Goal: Book appointment/travel/reservation

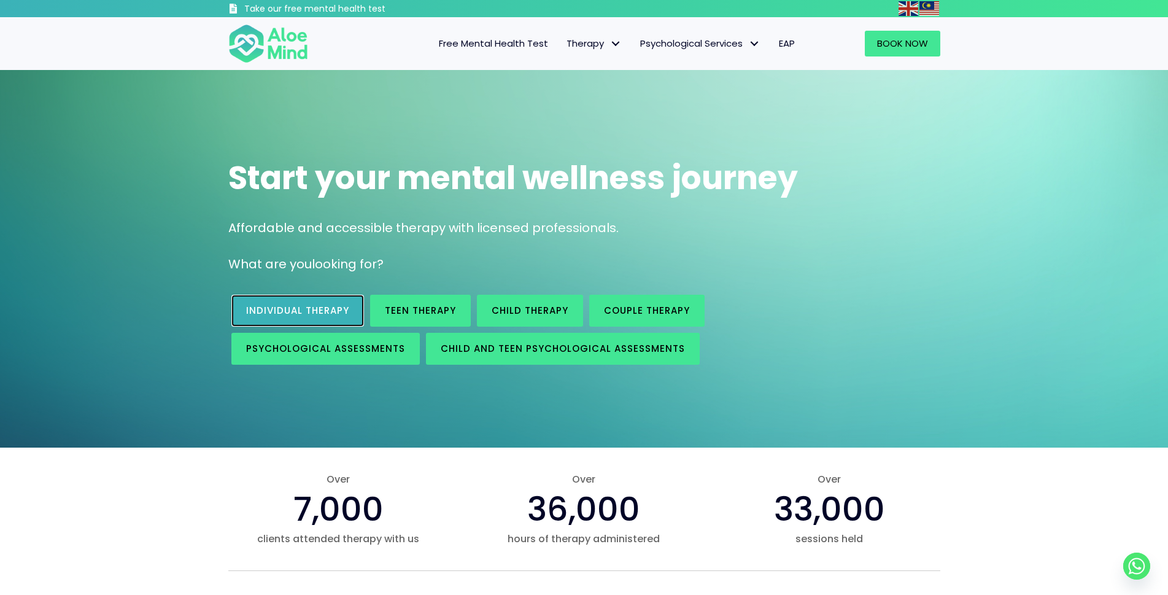
click at [326, 303] on link "Individual therapy" at bounding box center [297, 311] width 133 height 32
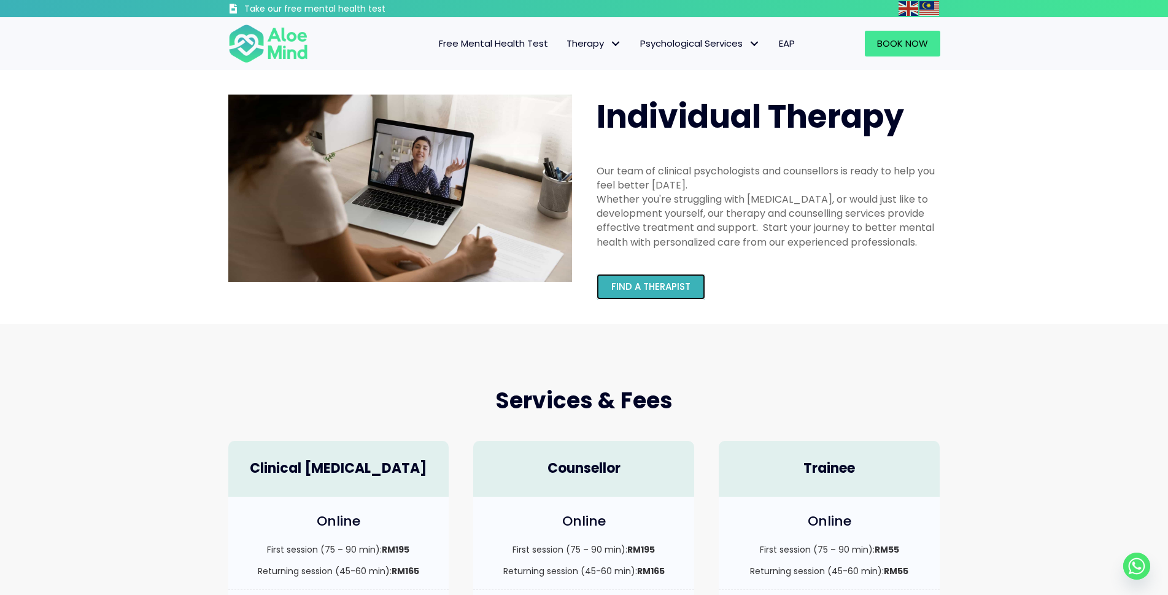
click at [671, 286] on span "Find a therapist" at bounding box center [650, 286] width 79 height 13
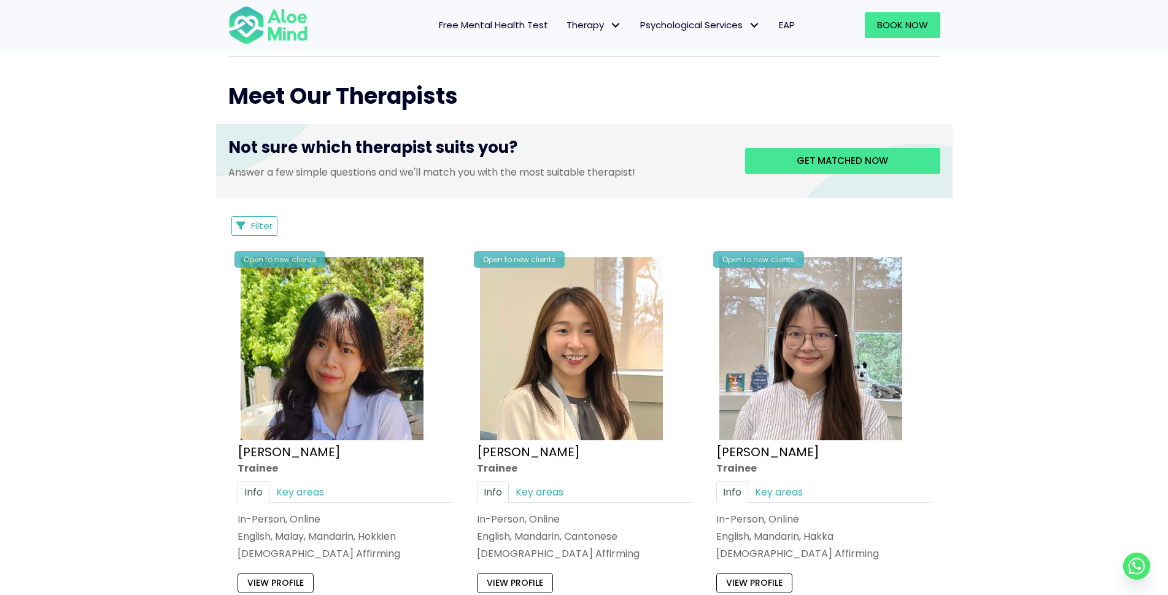
scroll to position [430, 0]
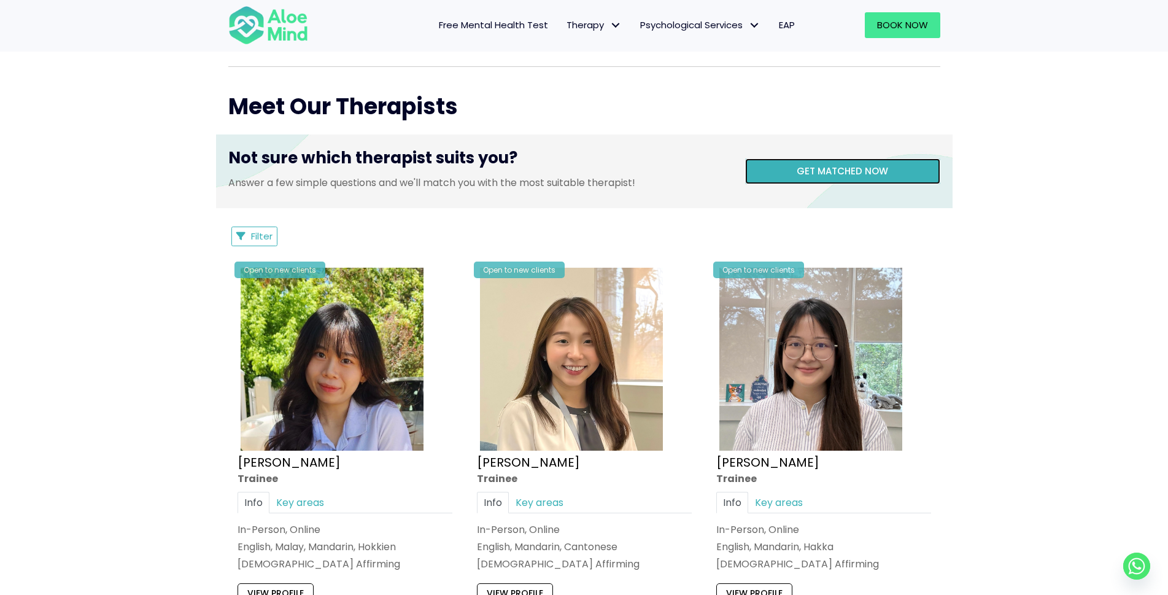
click at [824, 165] on span "Get matched now" at bounding box center [841, 170] width 91 height 13
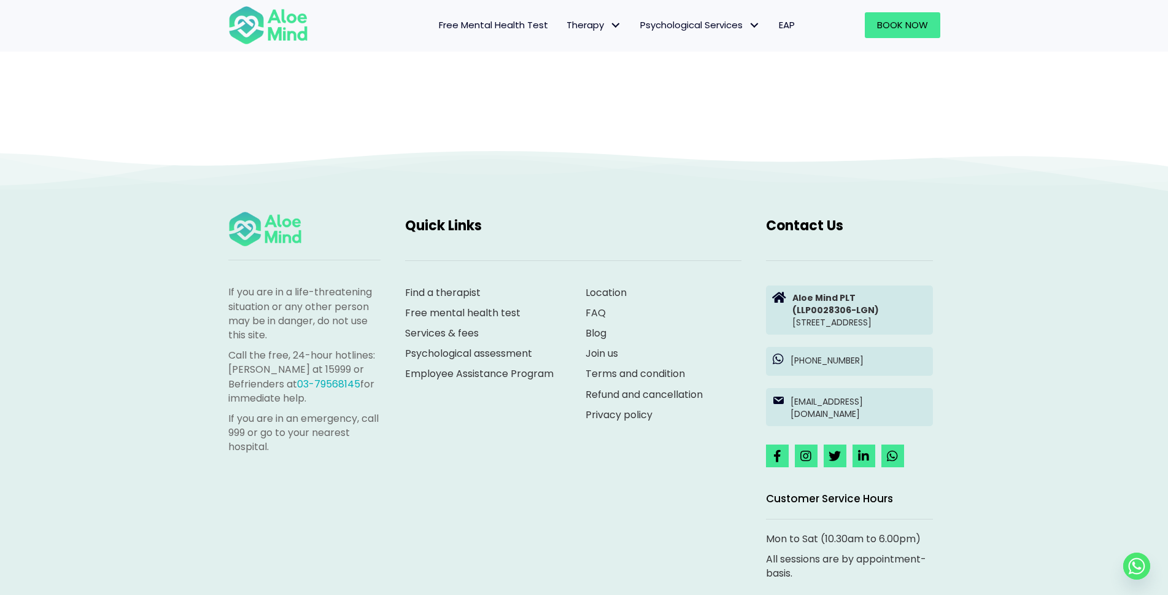
scroll to position [126, 0]
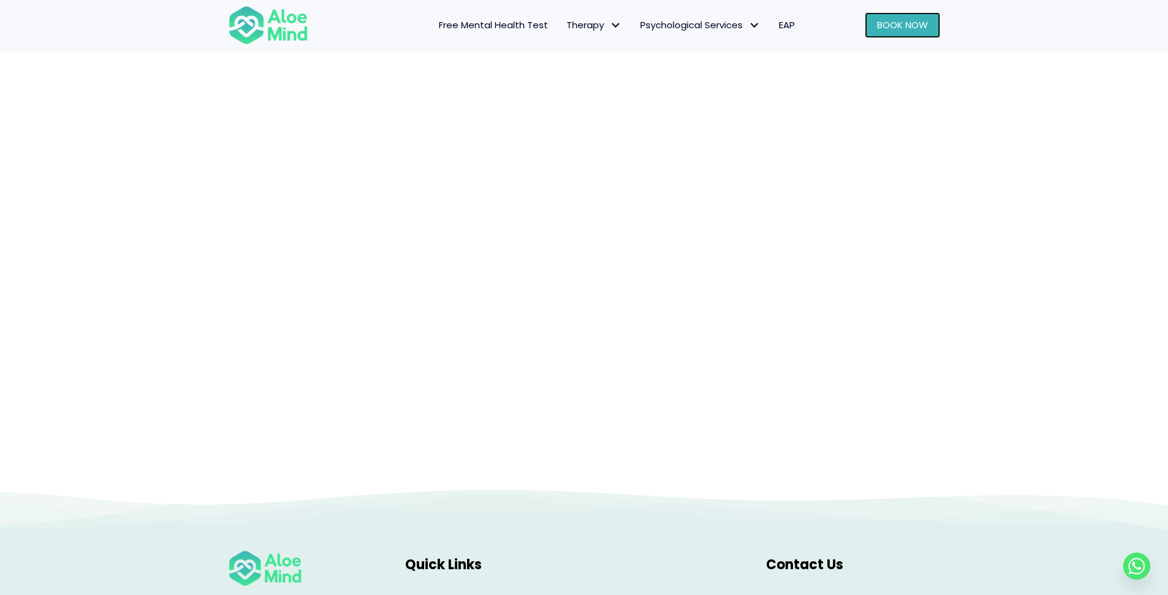
drag, startPoint x: 890, startPoint y: 20, endPoint x: 908, endPoint y: 23, distance: 18.0
click at [889, 20] on span "Book Now" at bounding box center [902, 24] width 51 height 13
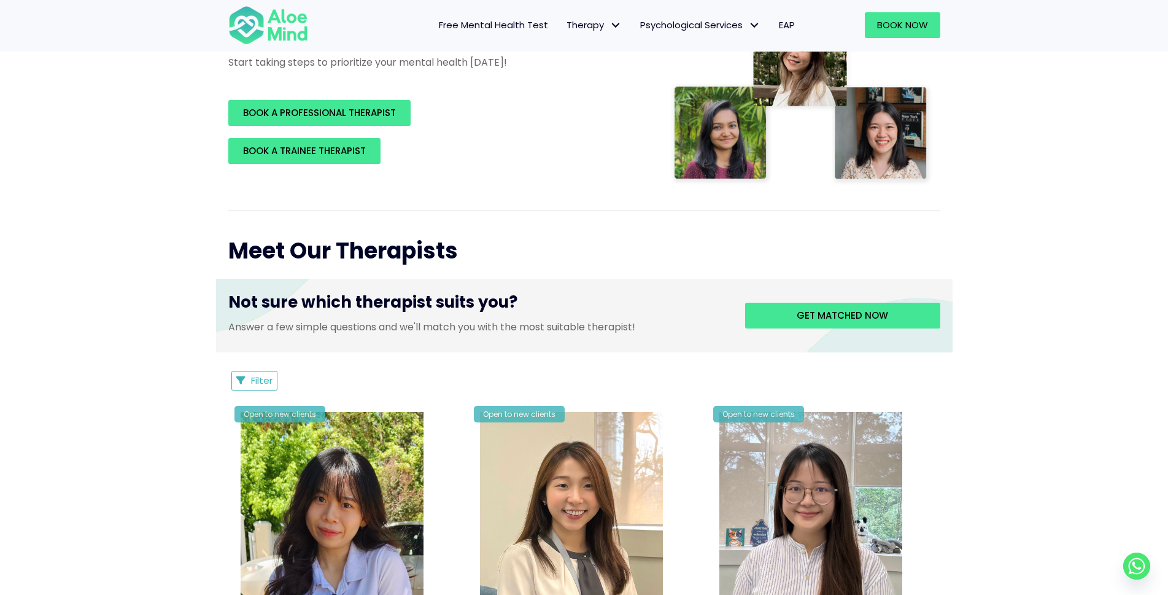
scroll to position [307, 0]
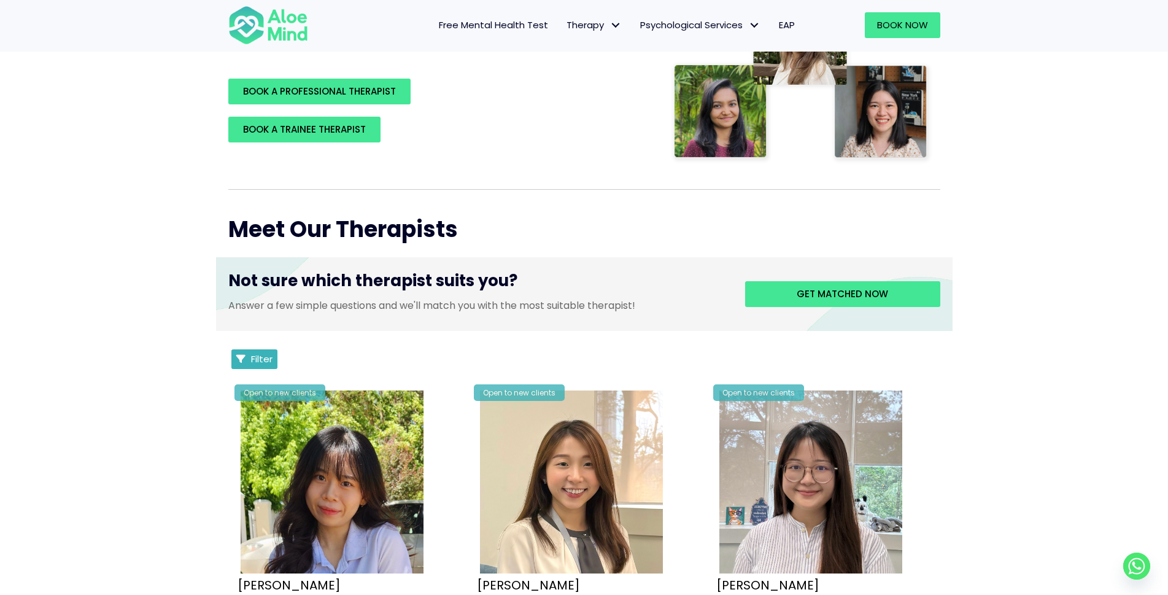
click at [248, 354] on button "Filter" at bounding box center [254, 359] width 47 height 20
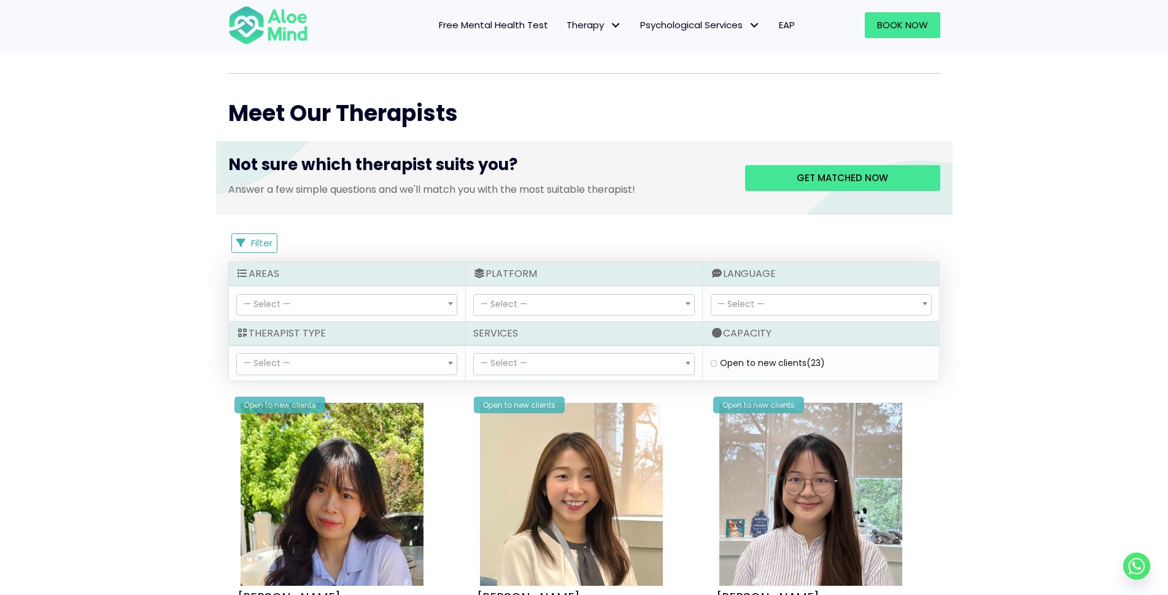
scroll to position [430, 0]
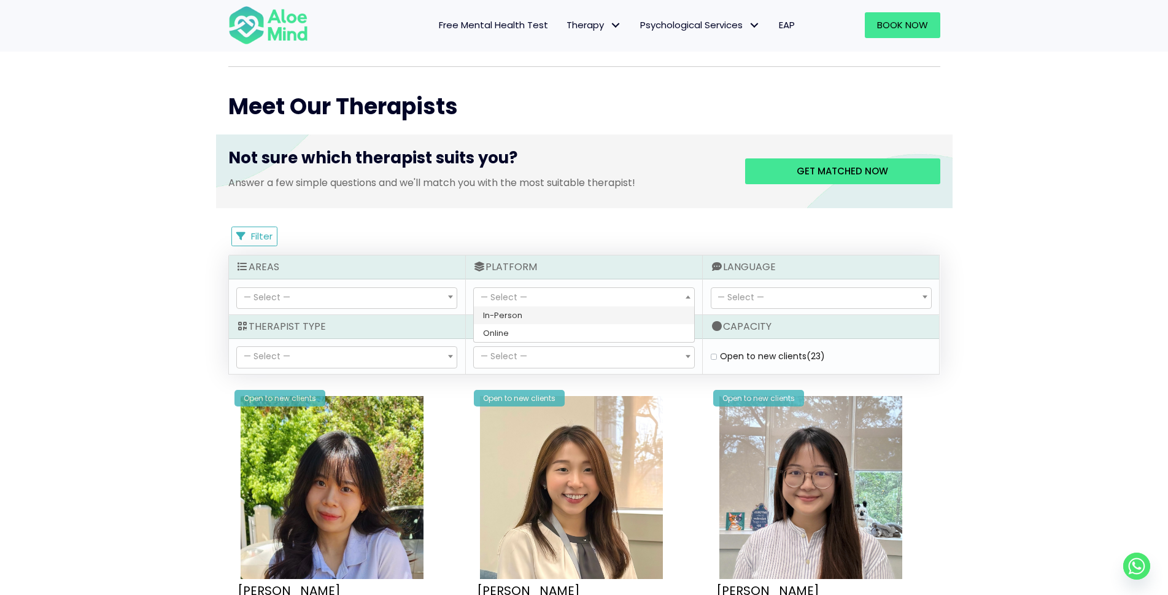
click at [679, 299] on span "— Select —" at bounding box center [584, 298] width 220 height 21
select select "71"
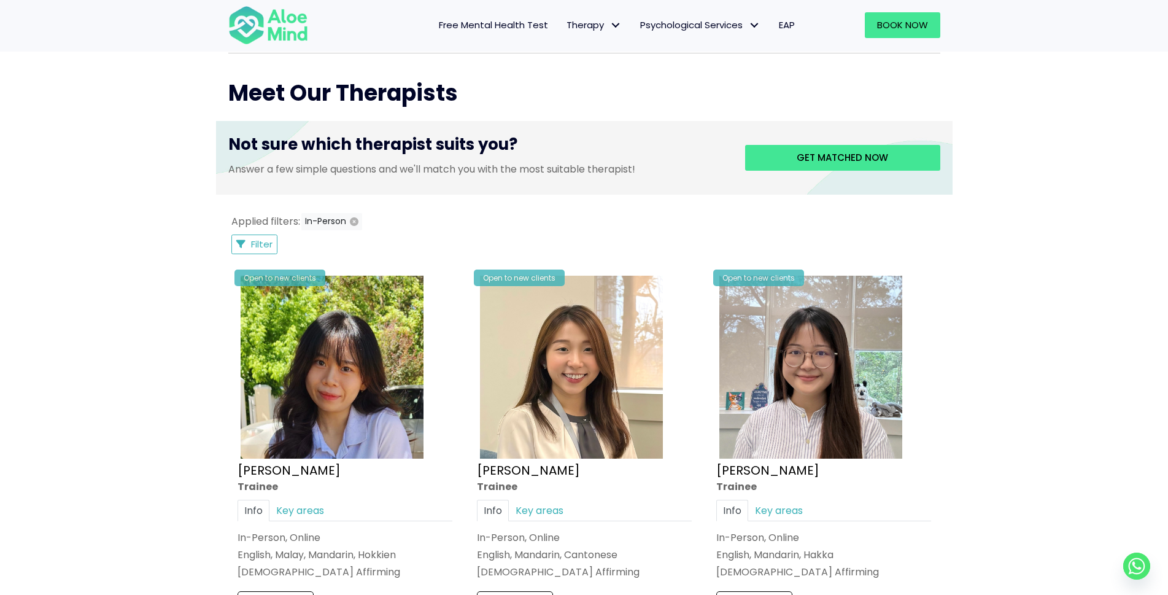
scroll to position [410, 0]
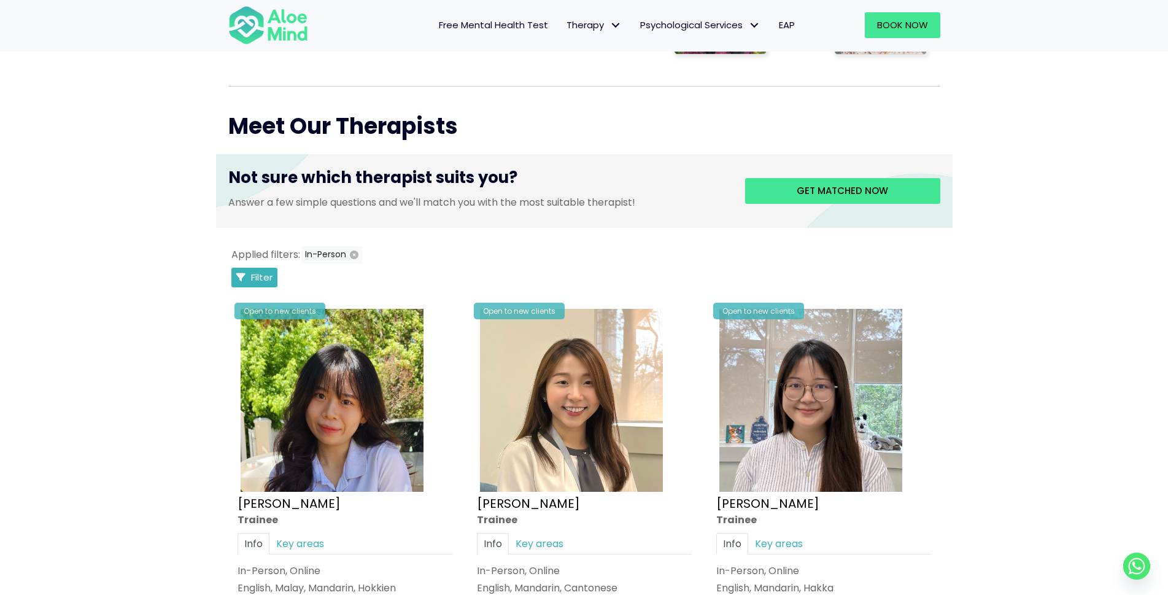
click at [257, 276] on span "Filter" at bounding box center [261, 277] width 21 height 13
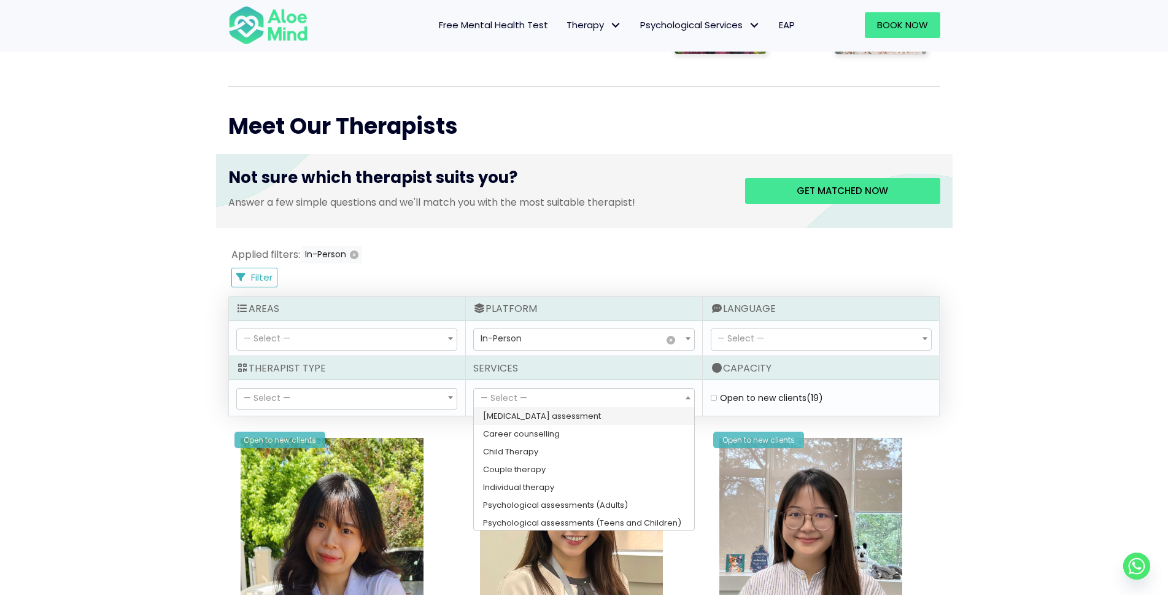
click at [502, 395] on span "— Select —" at bounding box center [503, 397] width 47 height 12
select select "148"
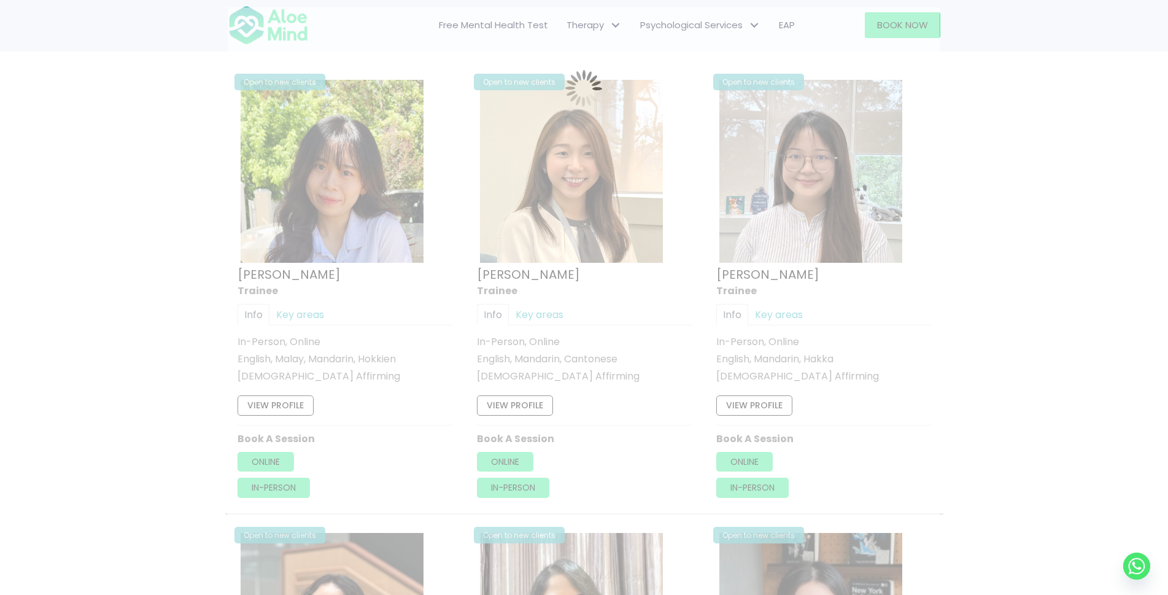
scroll to position [655, 0]
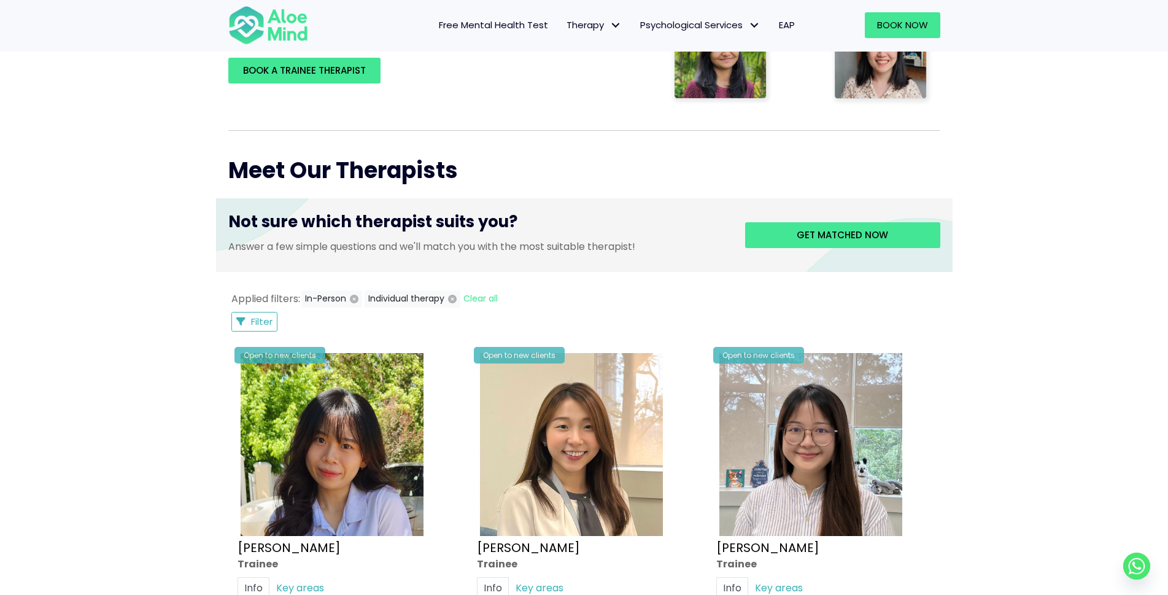
scroll to position [349, 0]
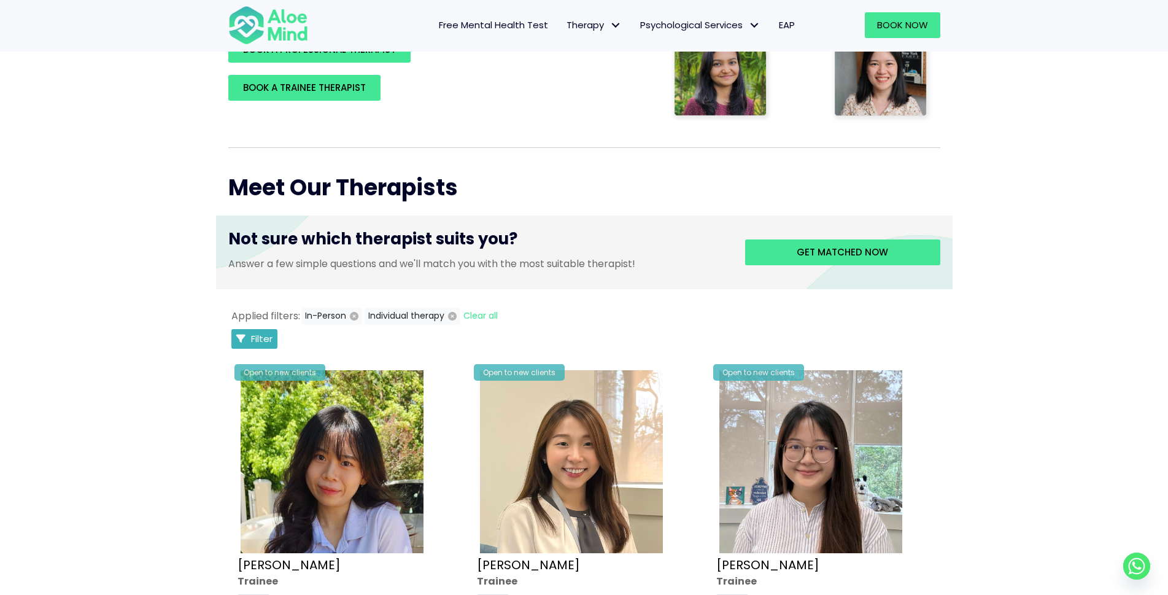
click at [253, 339] on span "Filter" at bounding box center [261, 338] width 21 height 13
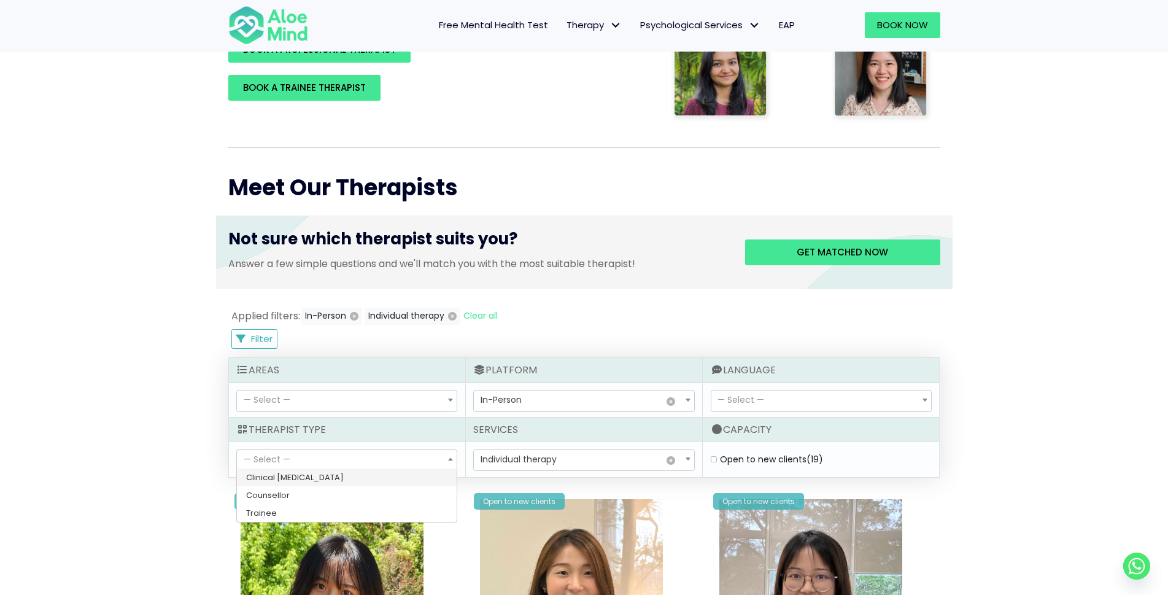
click at [406, 453] on span "— Select —" at bounding box center [347, 460] width 220 height 21
select select "36"
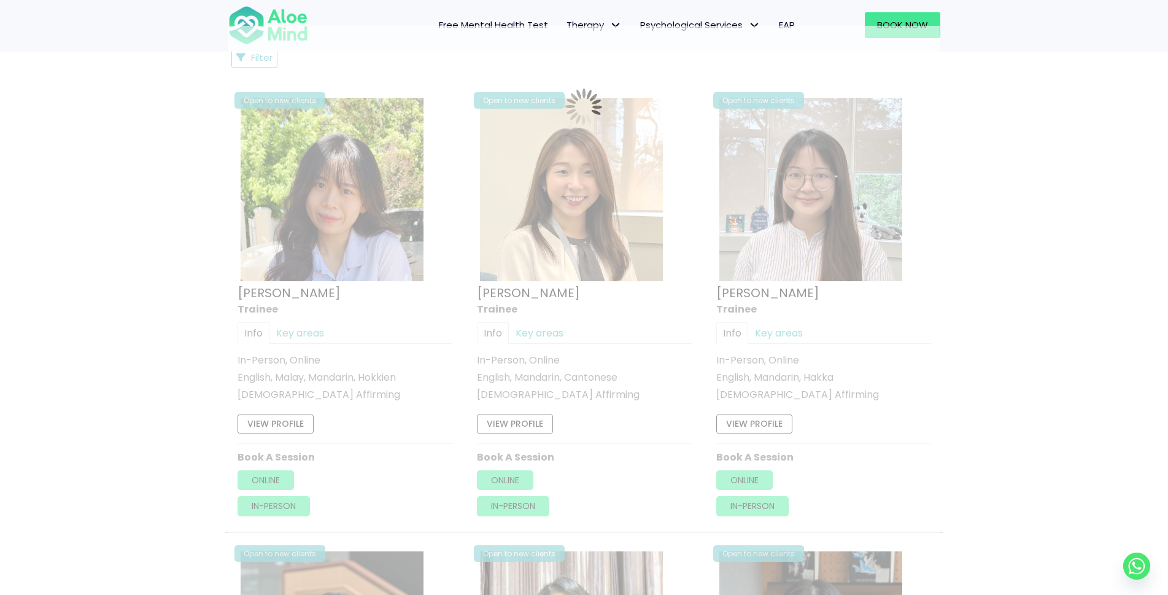
scroll to position [655, 0]
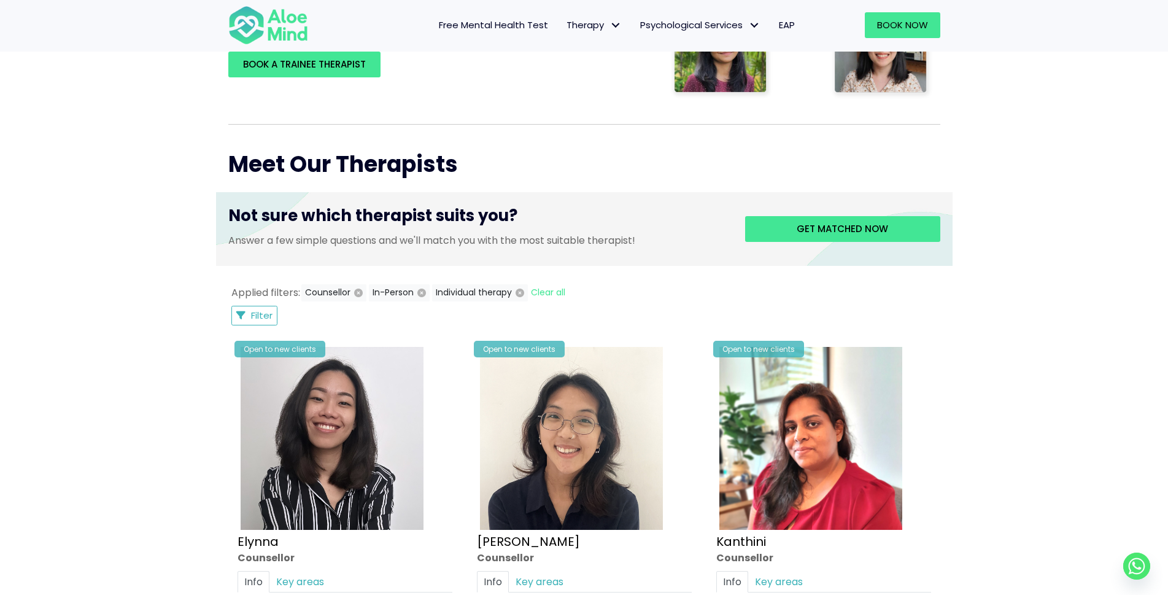
scroll to position [349, 0]
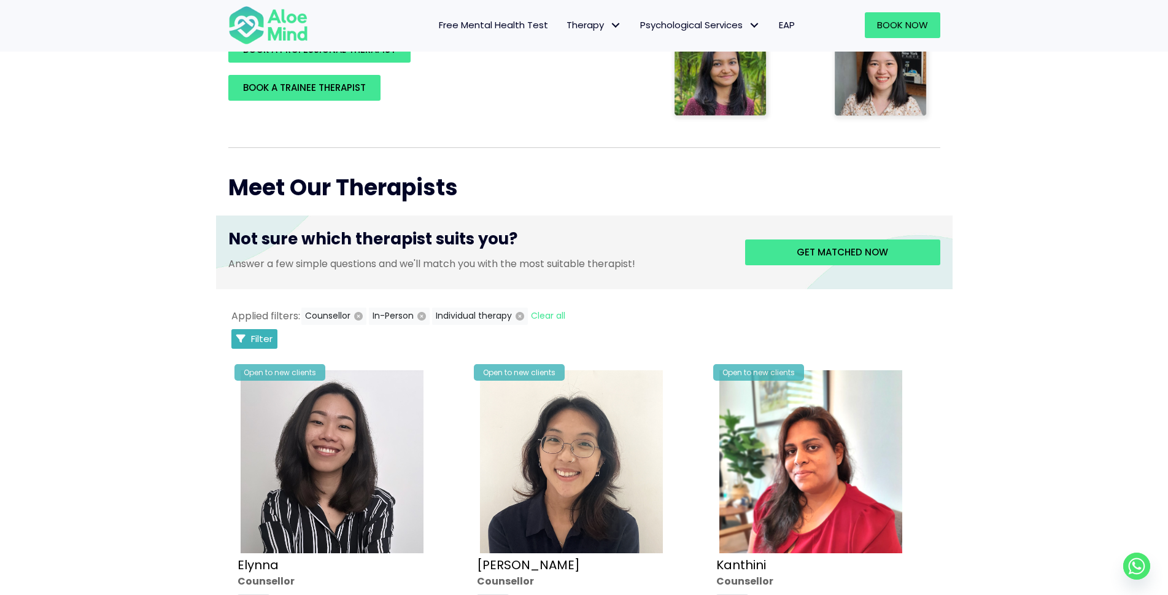
click at [269, 343] on span "Filter" at bounding box center [261, 338] width 21 height 13
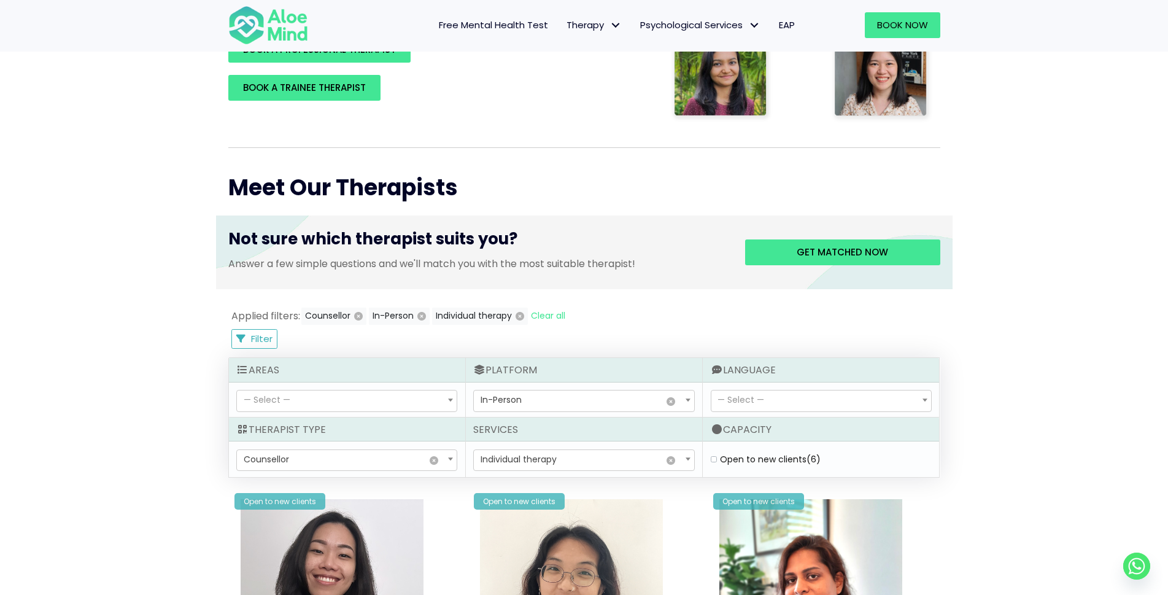
click at [452, 399] on b at bounding box center [450, 399] width 5 height 3
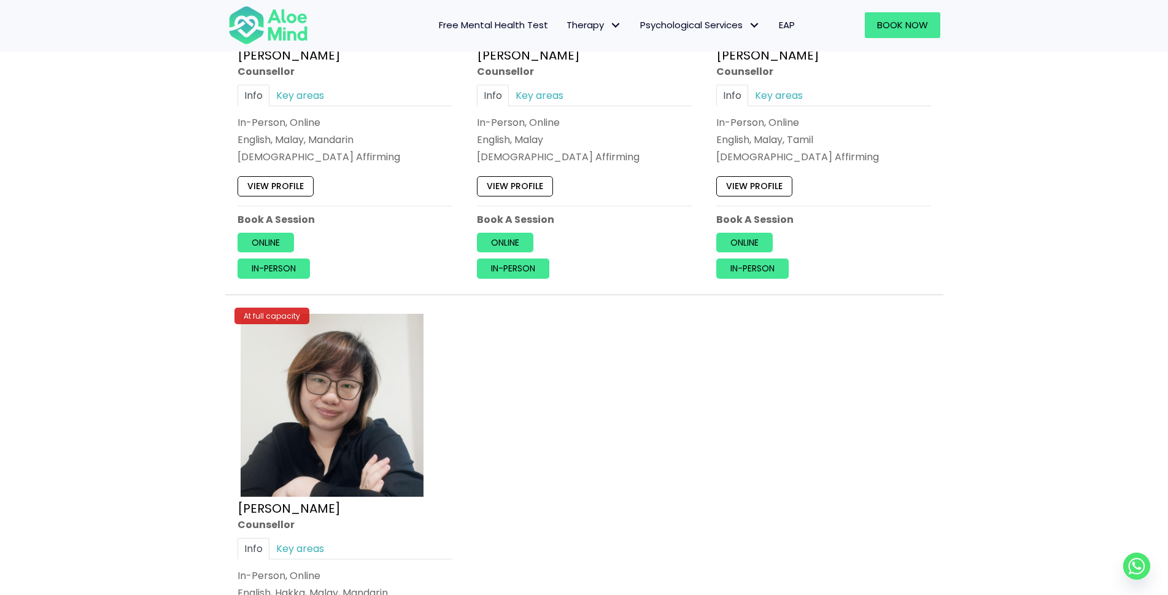
scroll to position [1514, 0]
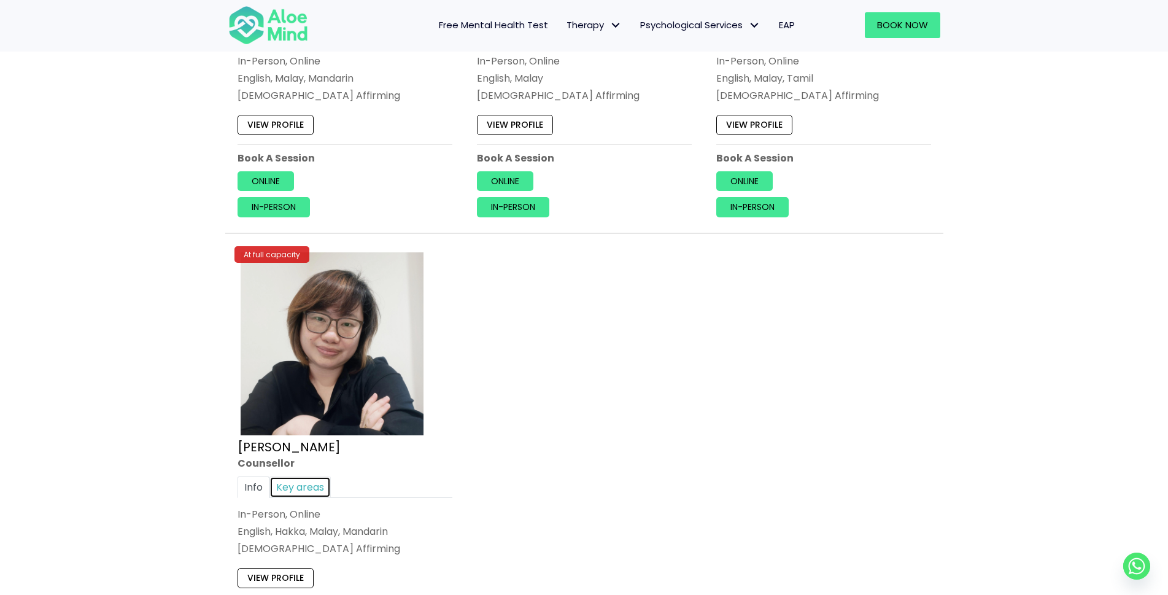
click at [293, 487] on link "Key areas" at bounding box center [299, 486] width 61 height 21
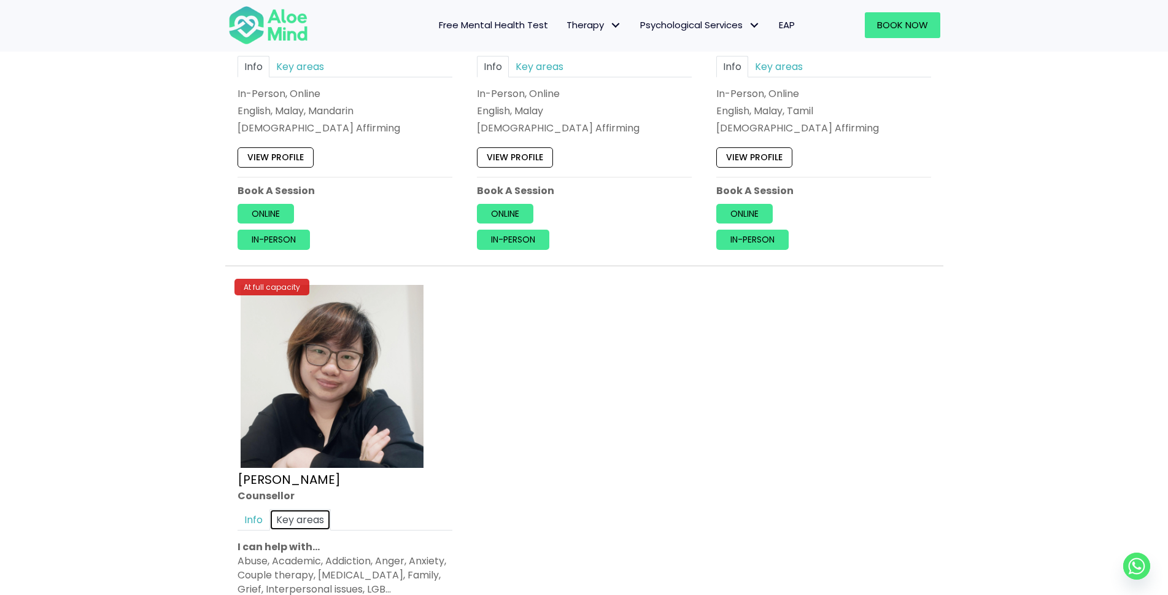
scroll to position [1637, 0]
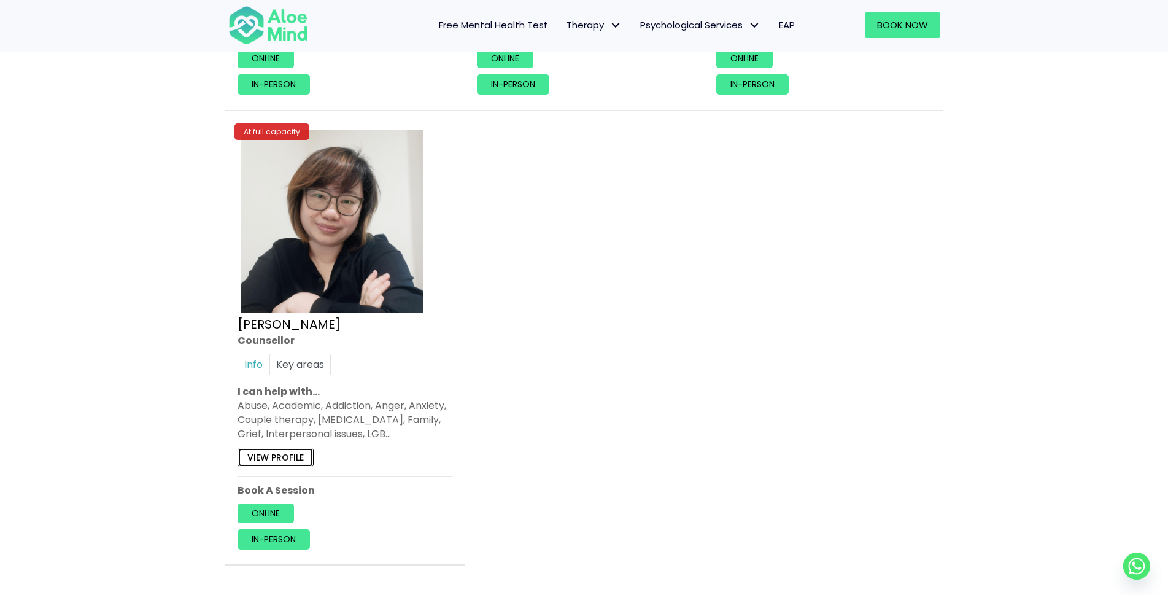
click at [291, 450] on link "View profile" at bounding box center [275, 457] width 76 height 20
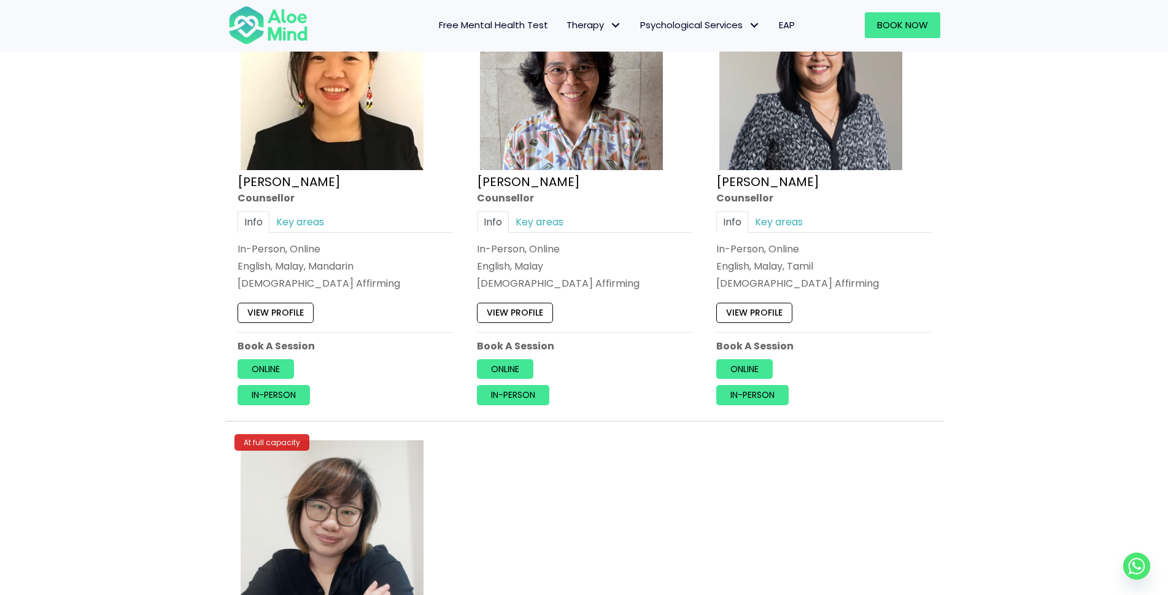
scroll to position [1208, 0]
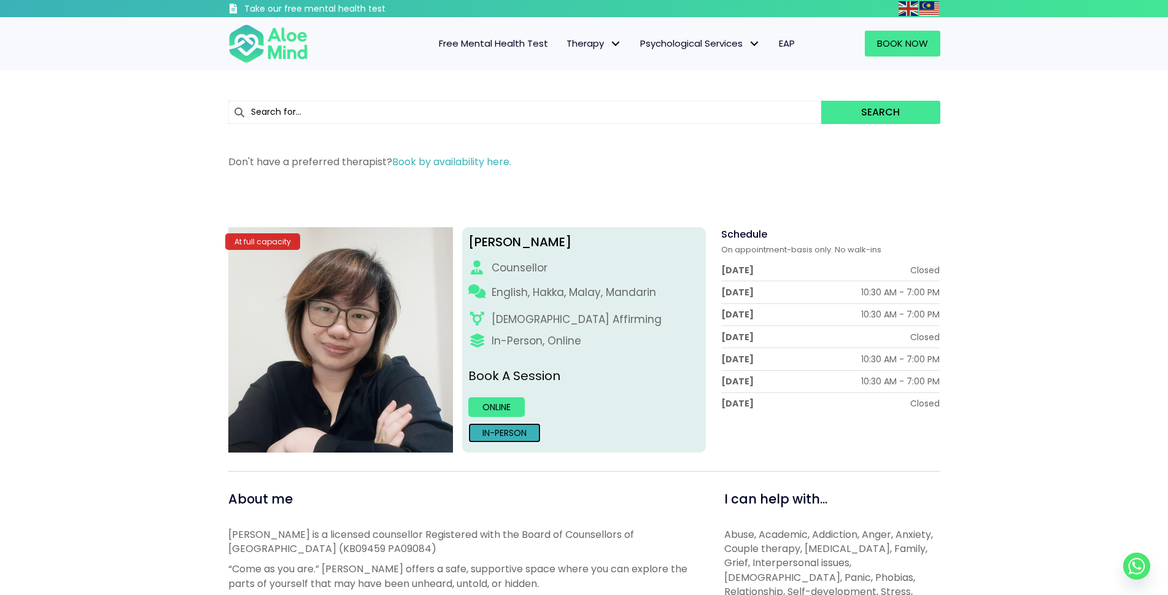
click at [502, 434] on link "In-person" at bounding box center [504, 433] width 72 height 20
